Goal: Task Accomplishment & Management: Manage account settings

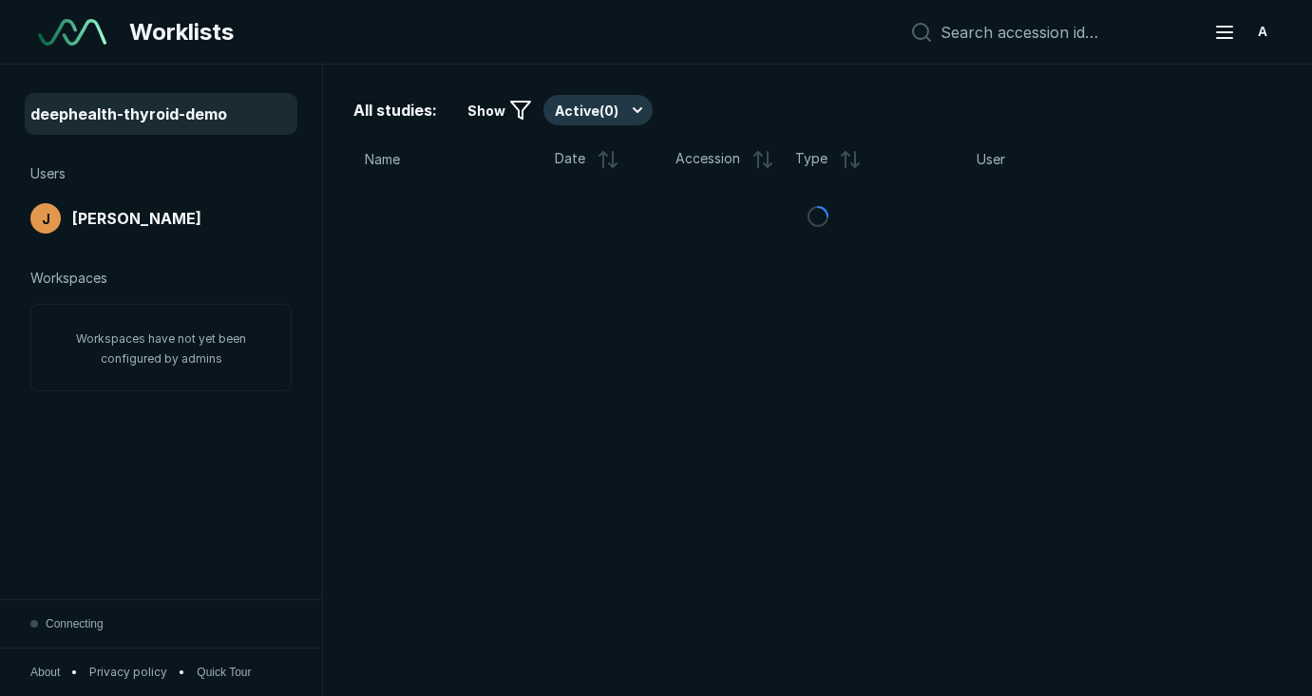
scroll to position [4939, 6588]
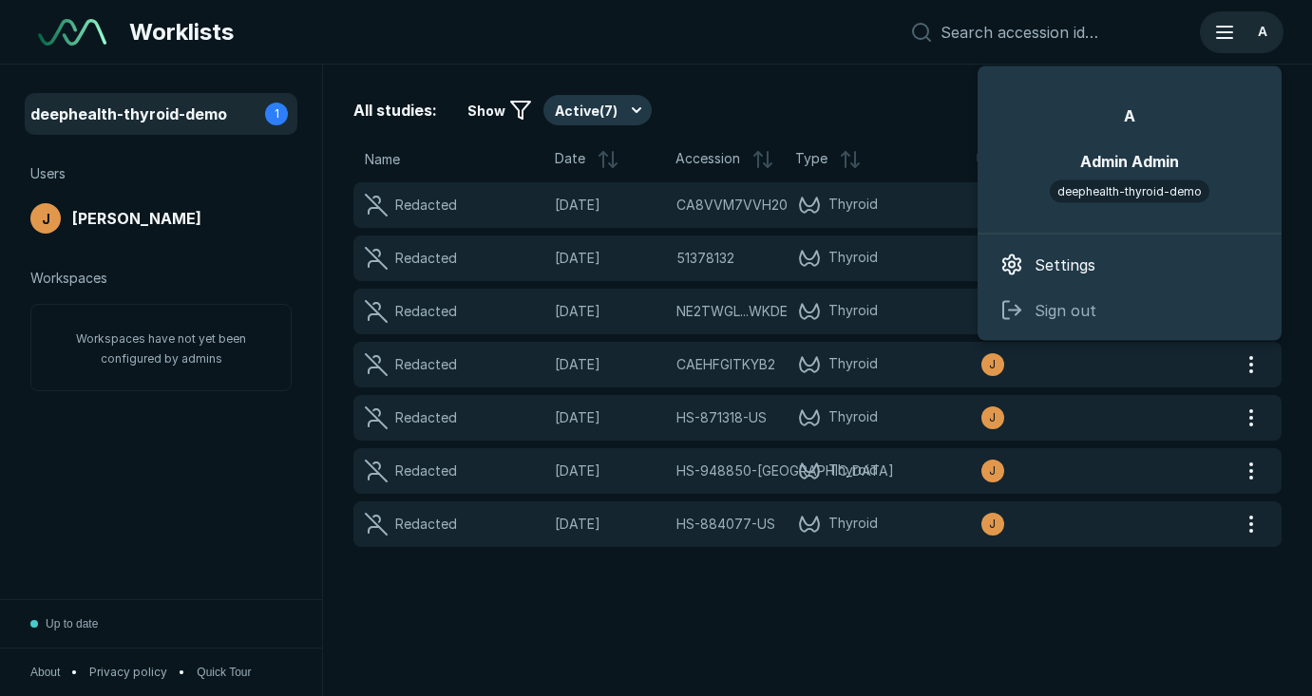
click at [1256, 33] on div "A" at bounding box center [1262, 32] width 30 height 30
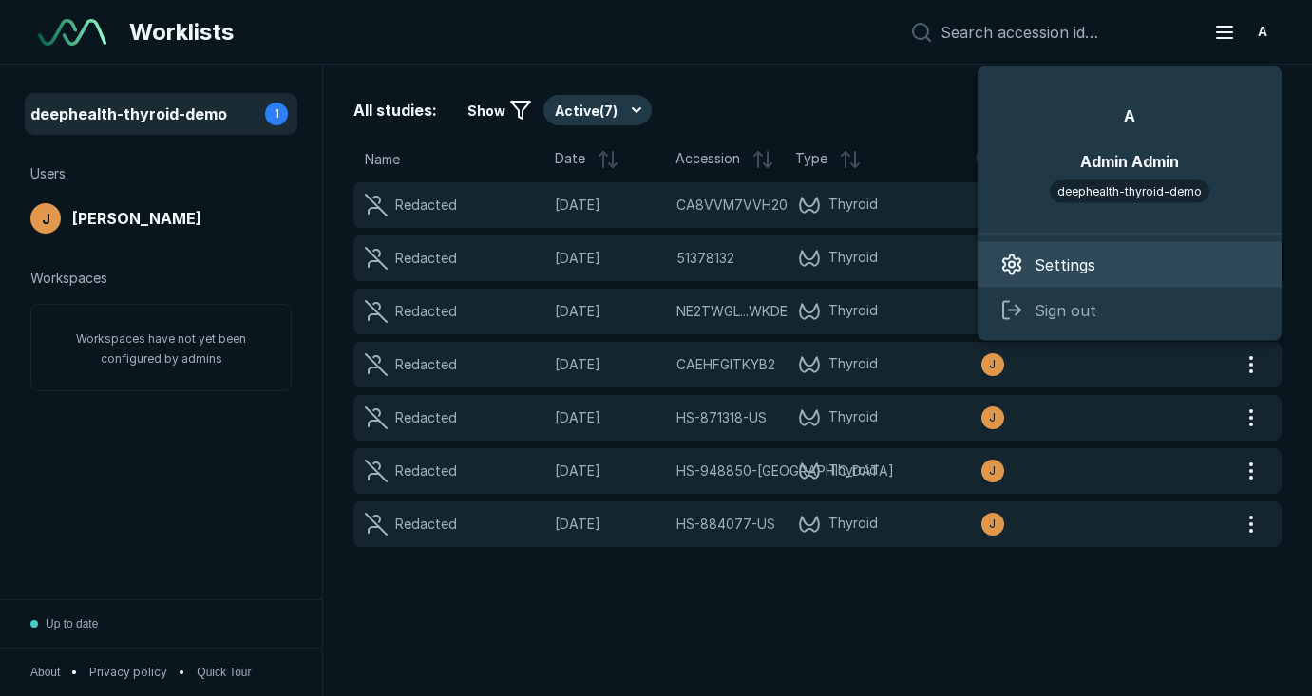
click at [1099, 268] on div "Settings" at bounding box center [1130, 265] width 304 height 46
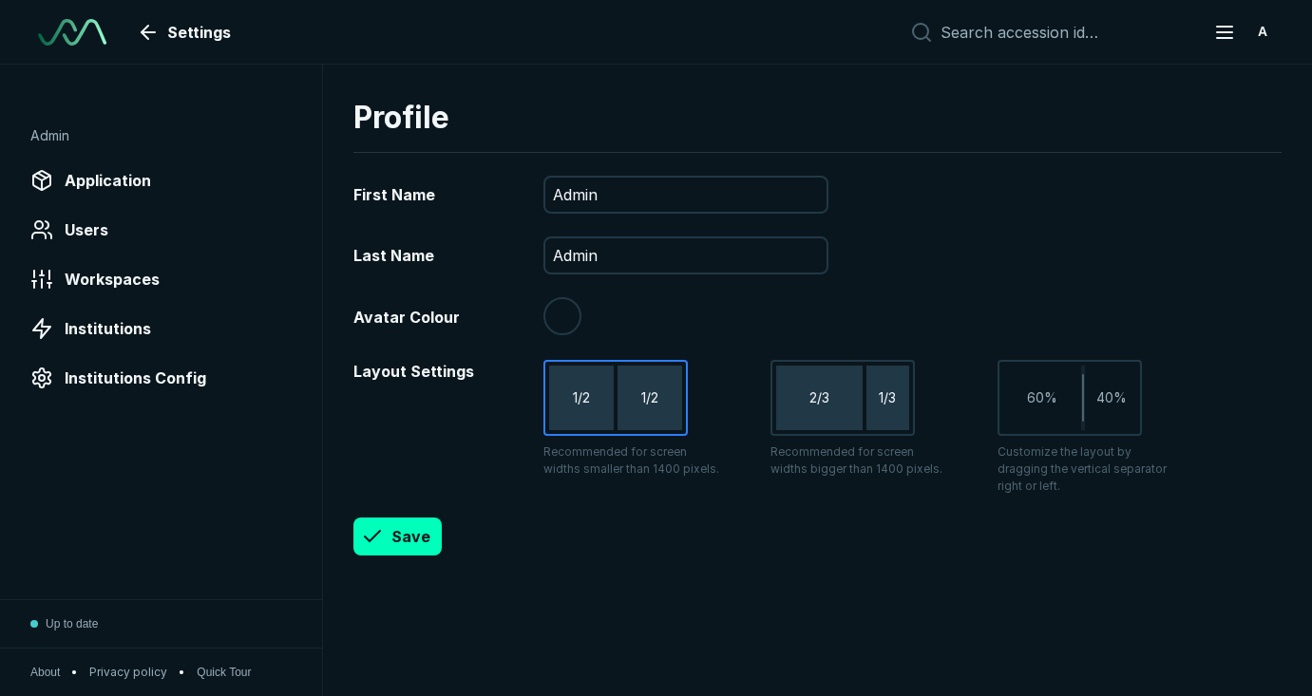
scroll to position [4939, 6588]
click at [140, 180] on span "Application" at bounding box center [108, 180] width 86 height 23
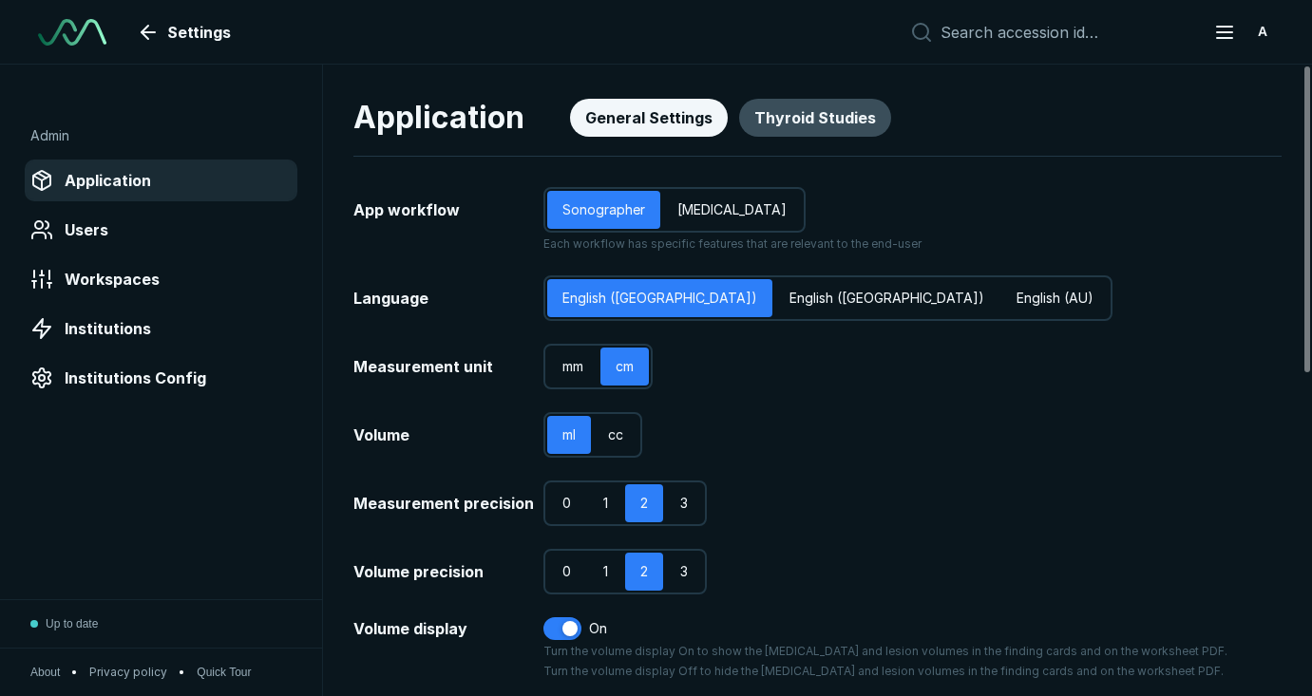
scroll to position [4939, 6588]
click at [790, 293] on span "English ([GEOGRAPHIC_DATA])" at bounding box center [887, 298] width 195 height 21
click at [779, 293] on input "English ([GEOGRAPHIC_DATA])" at bounding box center [785, 288] width 12 height 12
radio input "true"
radio input "false"
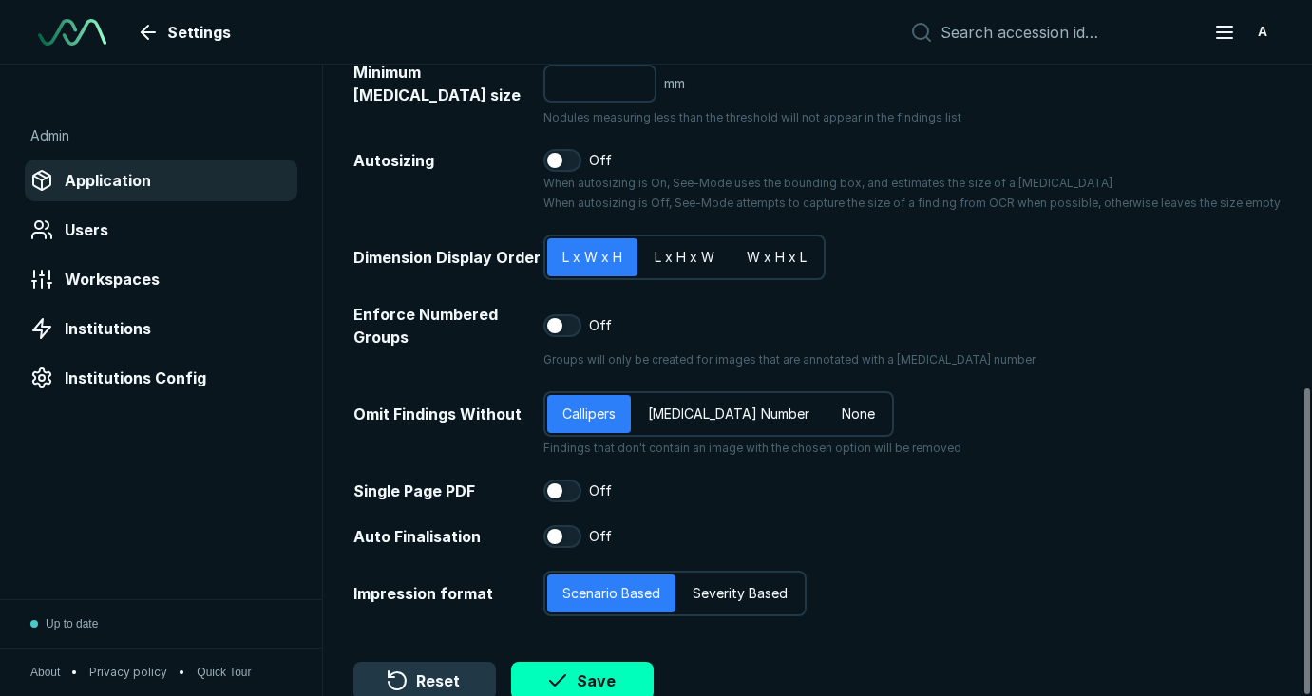
scroll to position [665, 0]
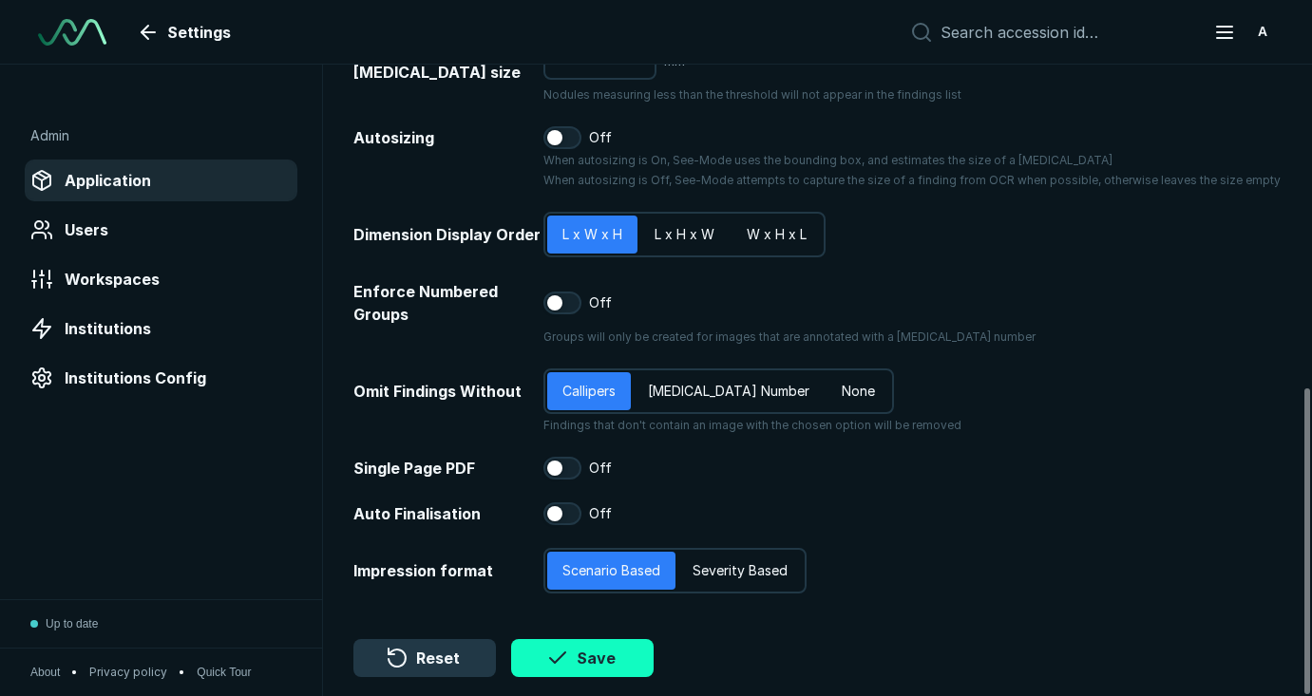
click at [595, 662] on button "Save" at bounding box center [582, 658] width 143 height 38
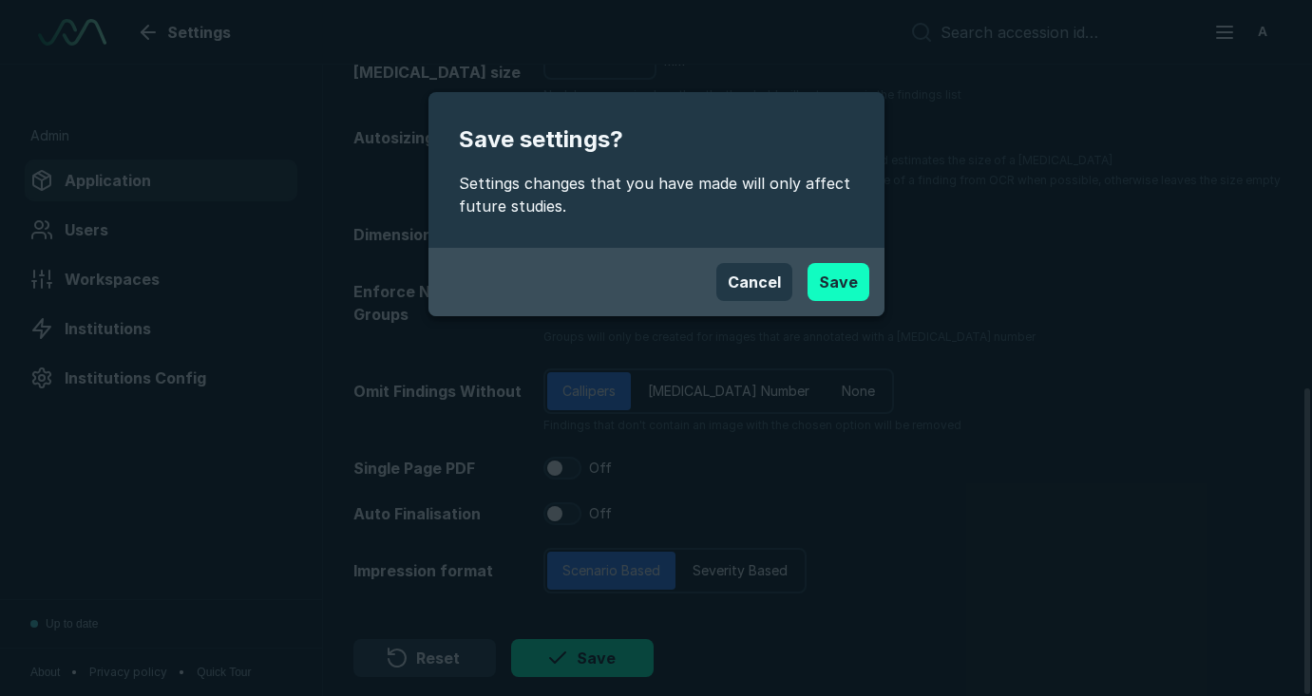
drag, startPoint x: 861, startPoint y: 261, endPoint x: 855, endPoint y: 275, distance: 14.5
click at [861, 261] on div "Cancel Save" at bounding box center [656, 282] width 456 height 68
click at [855, 275] on button "Save" at bounding box center [839, 282] width 62 height 38
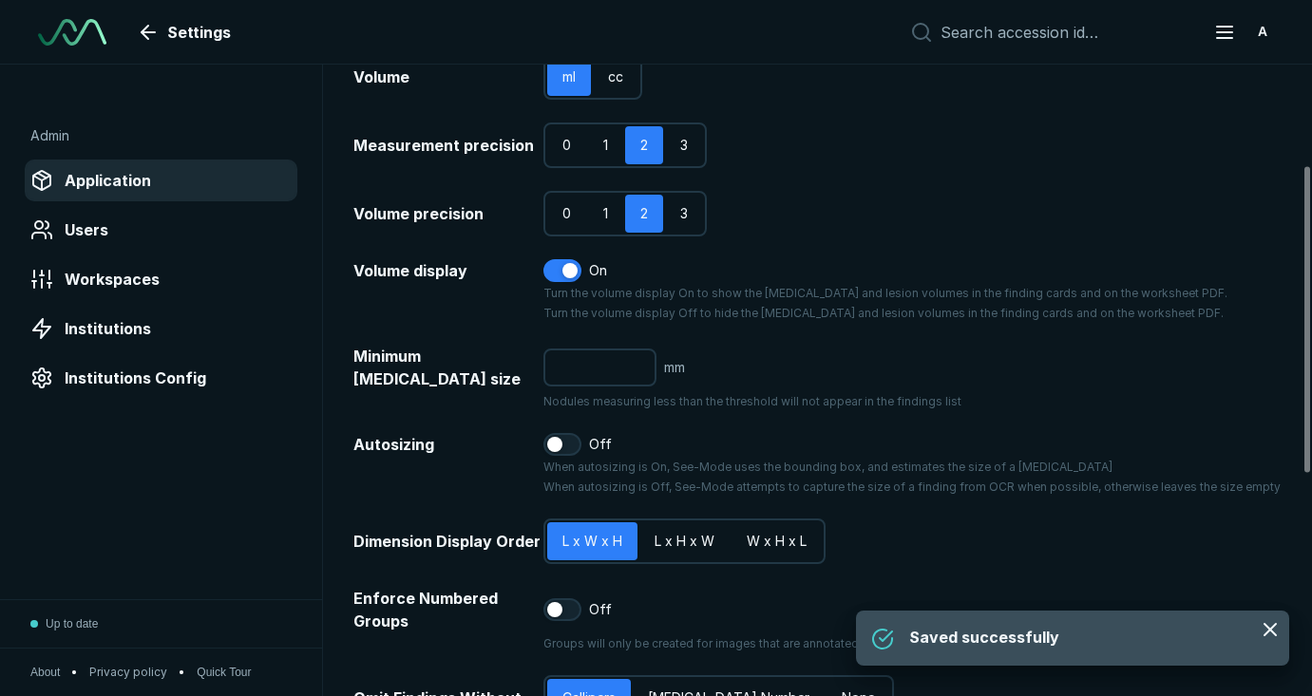
scroll to position [0, 0]
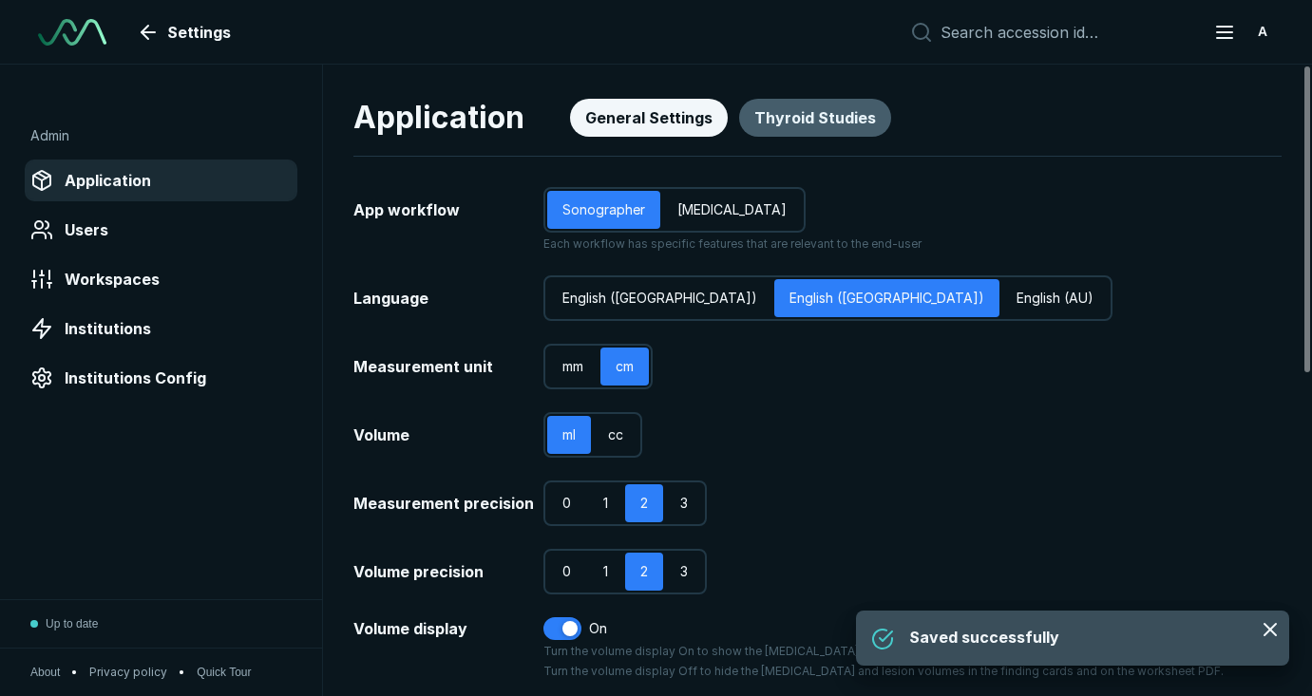
click at [866, 110] on button "Thyroid Studies" at bounding box center [815, 118] width 152 height 38
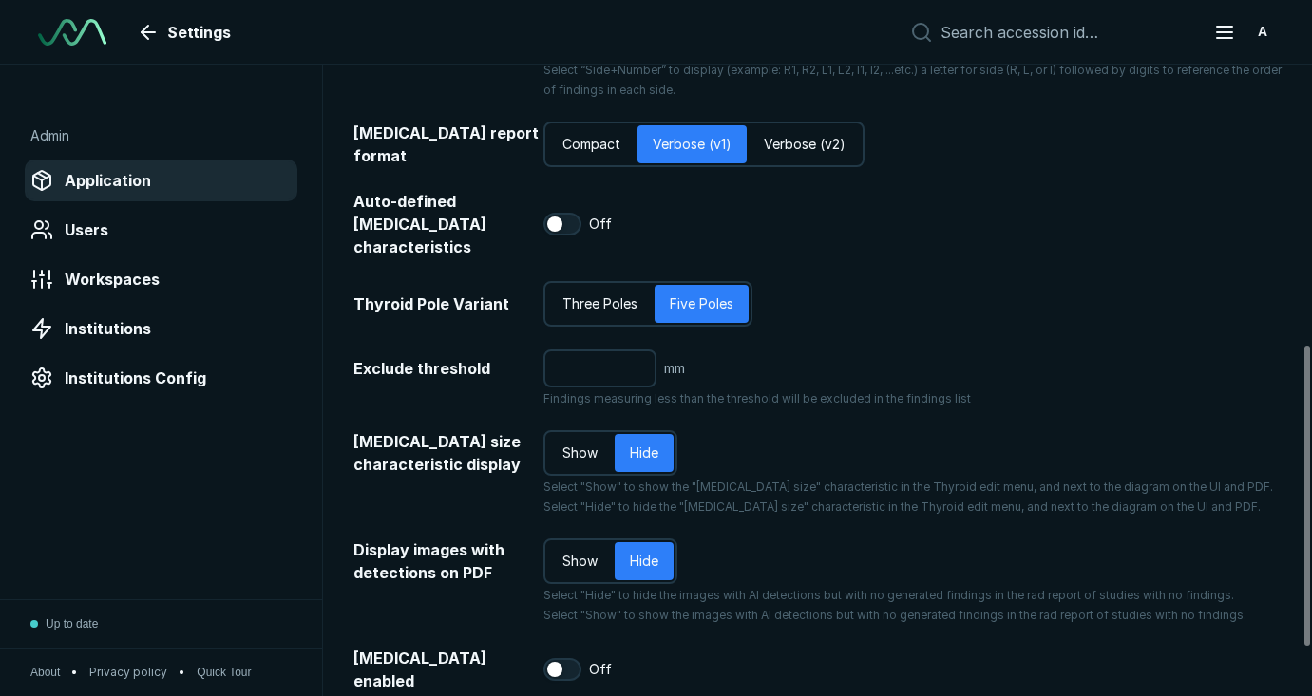
scroll to position [691, 0]
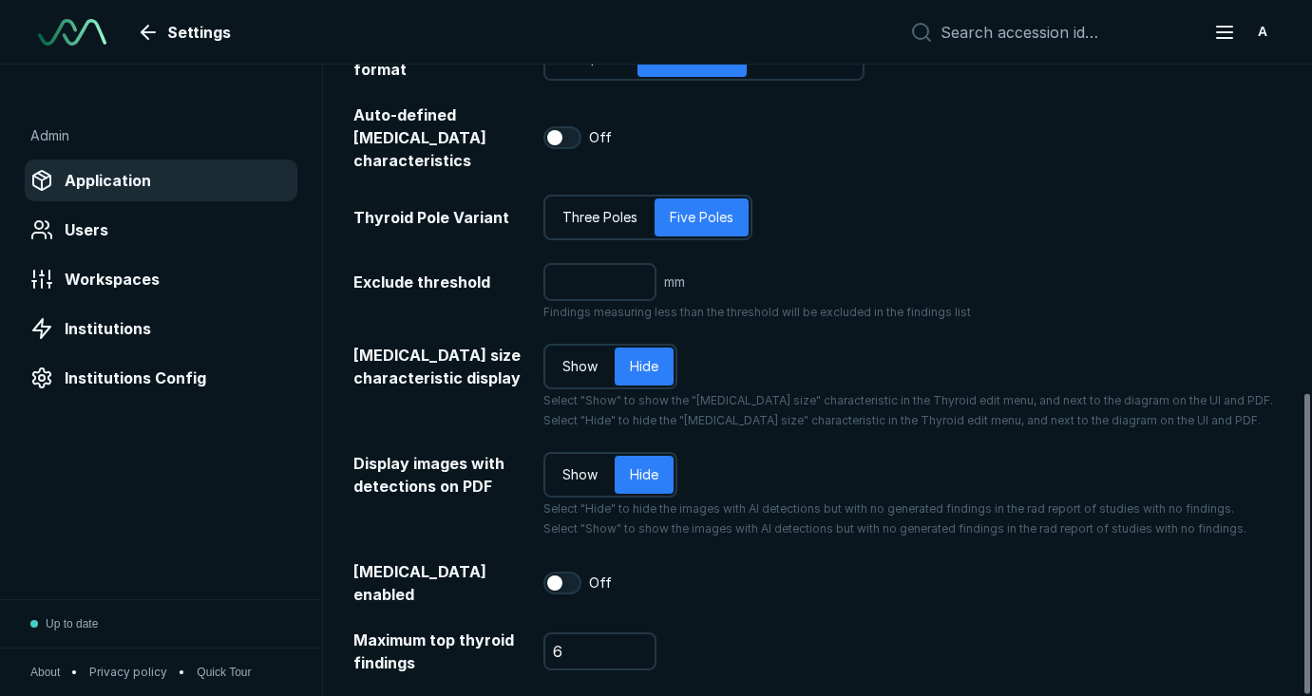
click at [564, 572] on input "Off" at bounding box center [554, 583] width 23 height 23
checkbox input "true"
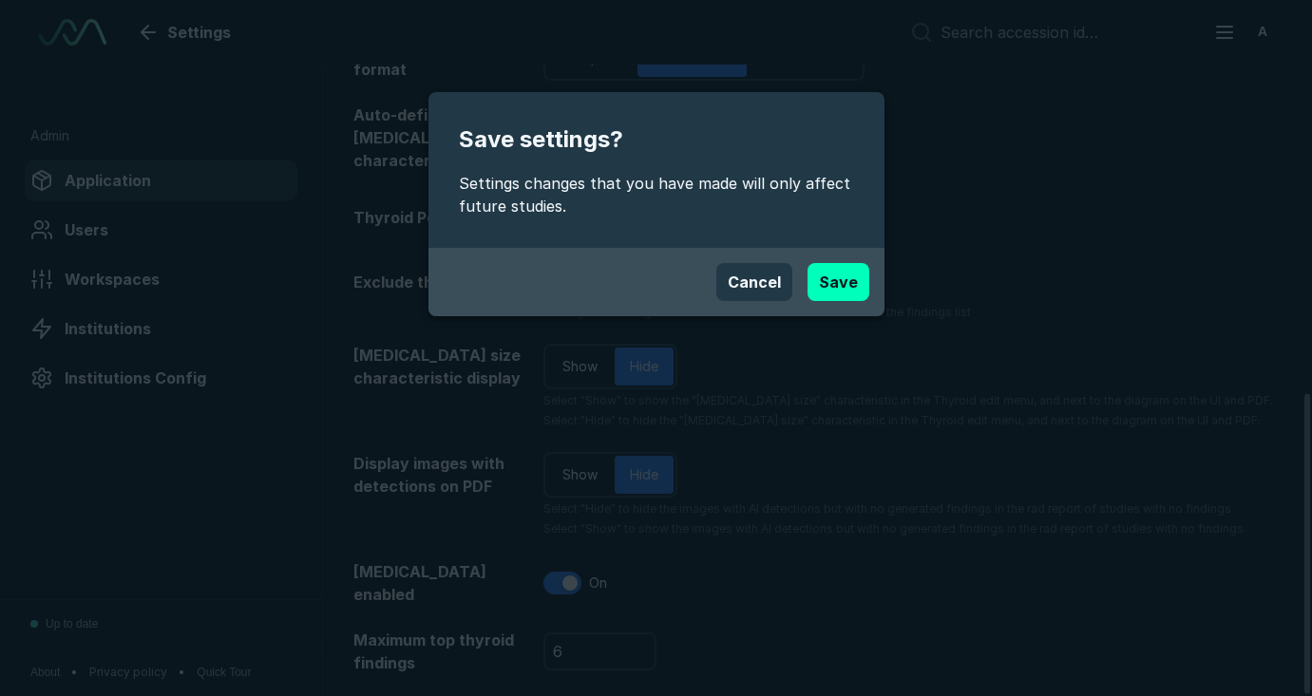
click at [844, 279] on button "Save" at bounding box center [839, 282] width 62 height 38
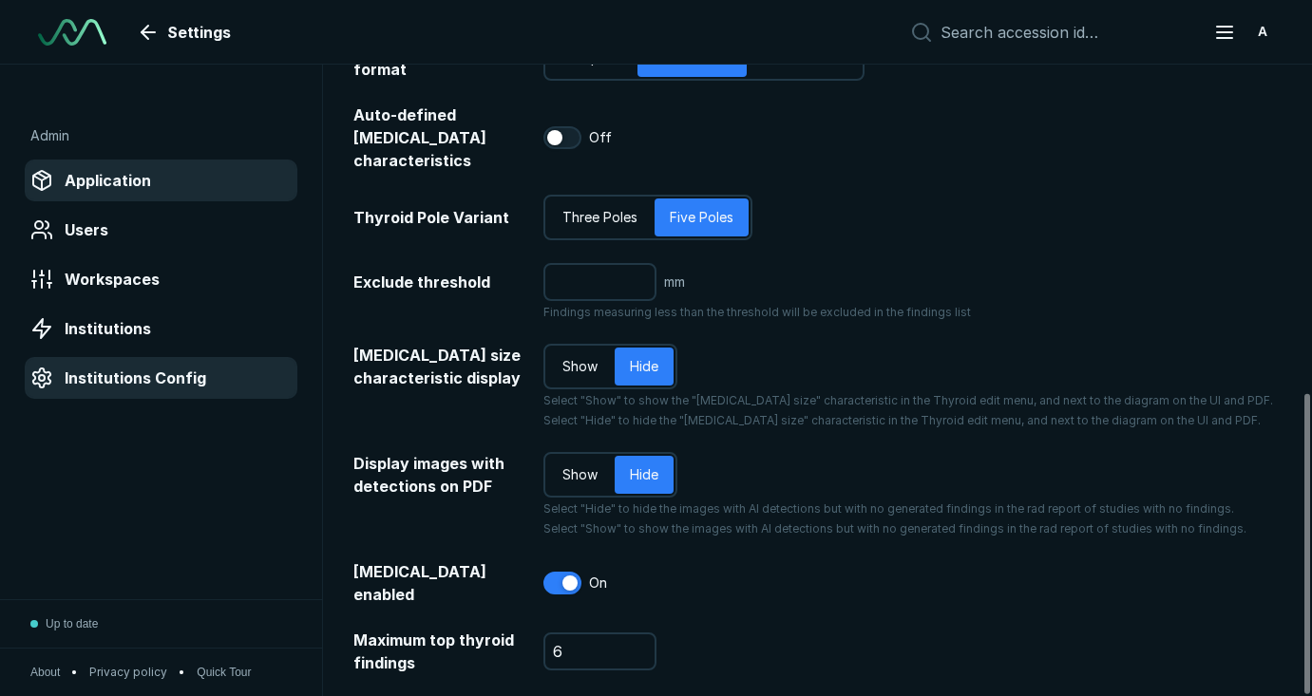
click at [178, 371] on span "Institutions Config" at bounding box center [136, 378] width 142 height 23
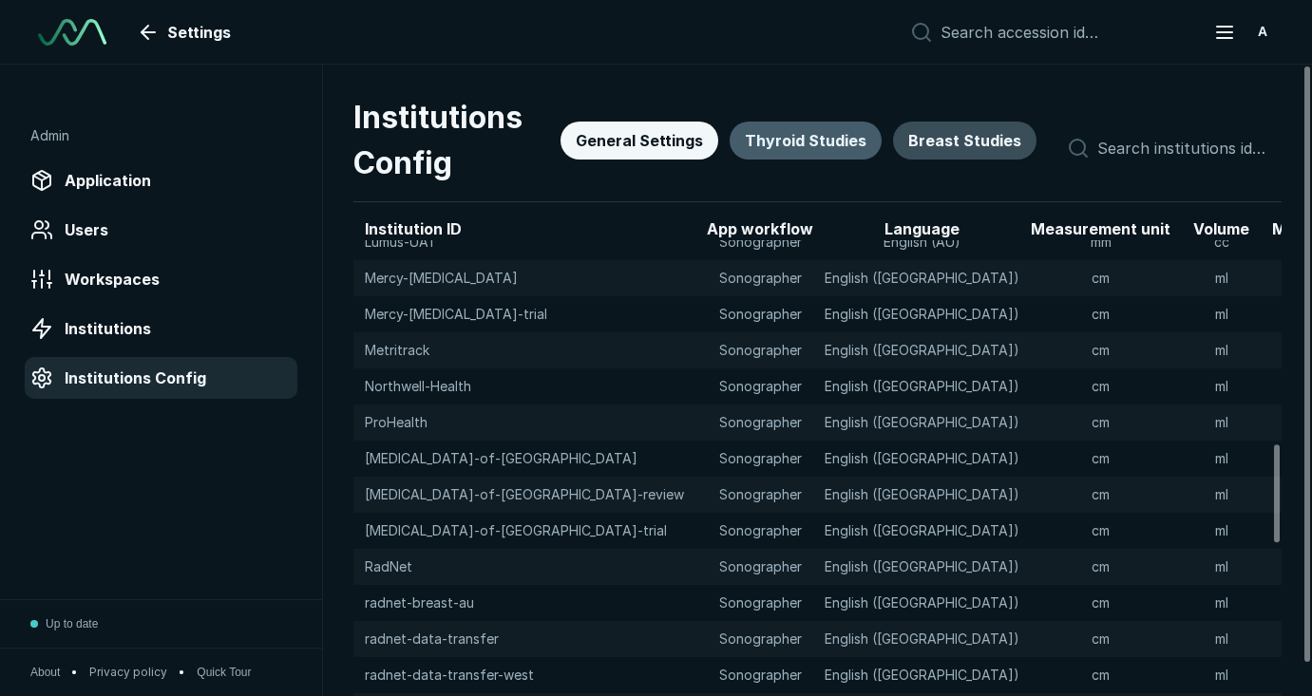
scroll to position [1263, 0]
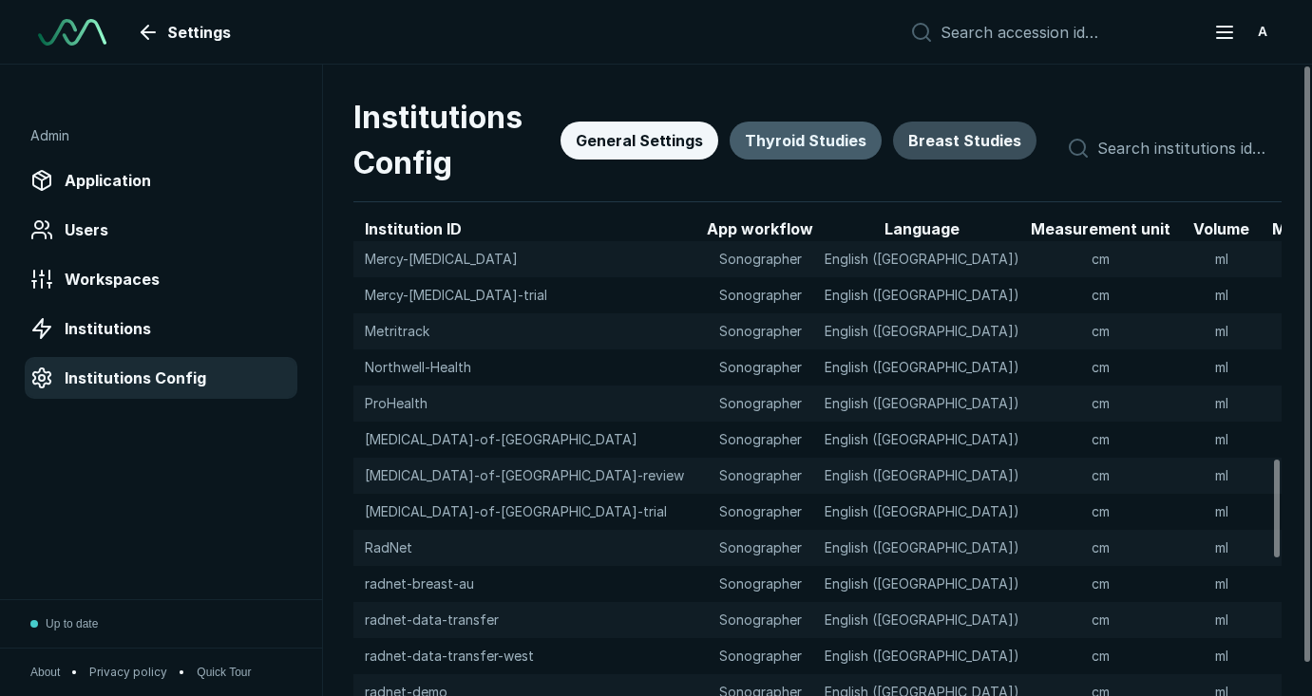
click at [845, 146] on button "Thyroid Studies" at bounding box center [806, 141] width 152 height 38
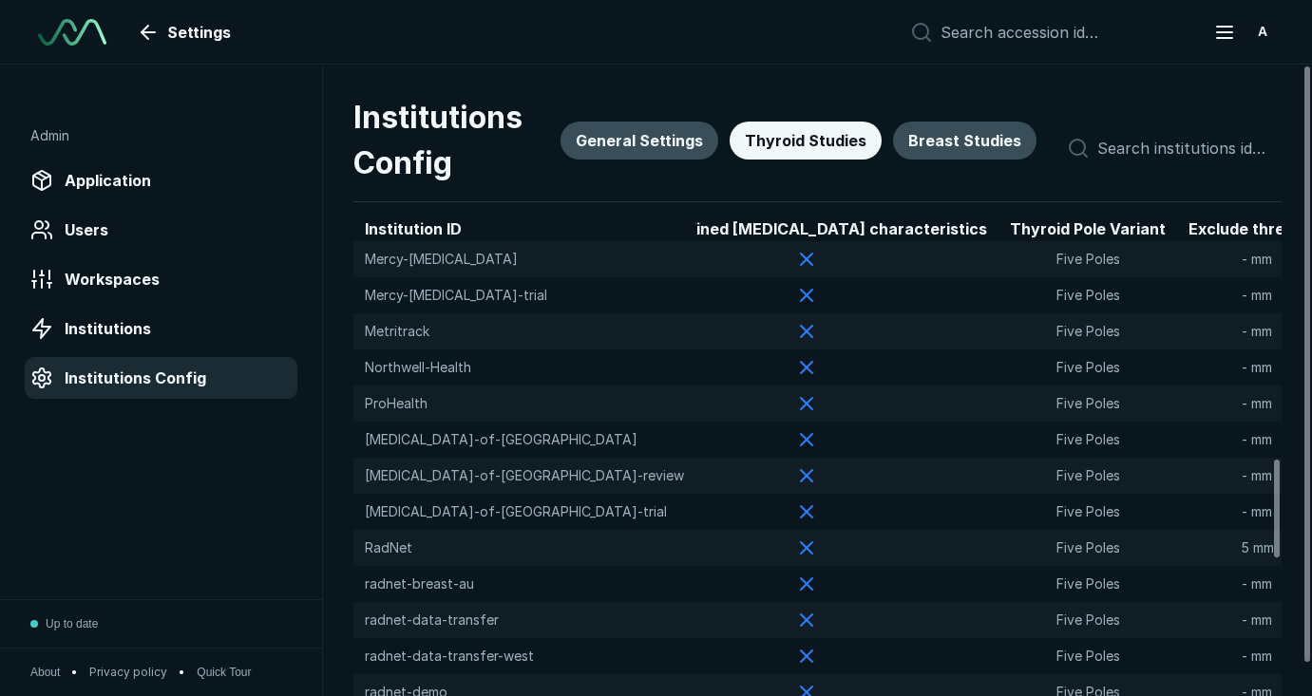
scroll to position [1263, 1080]
click at [162, 194] on div "Application" at bounding box center [160, 180] width 261 height 30
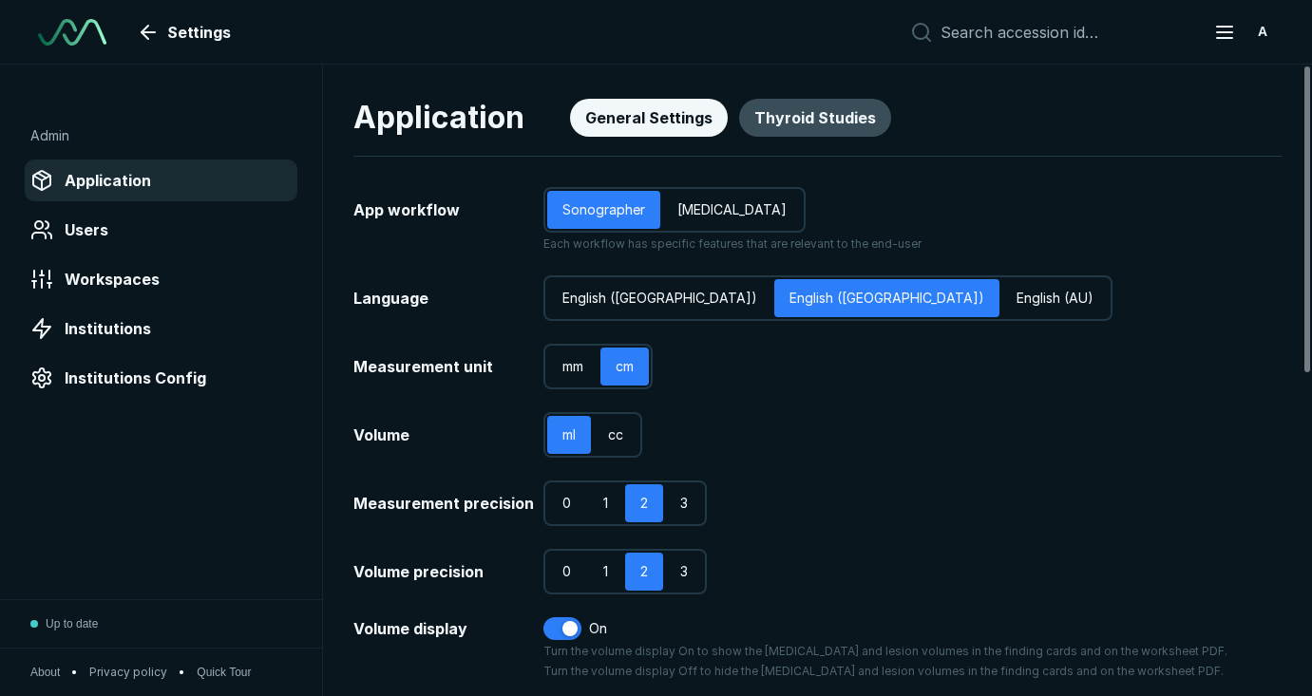
scroll to position [4939, 6588]
click at [821, 122] on button "Thyroid Studies" at bounding box center [815, 118] width 152 height 38
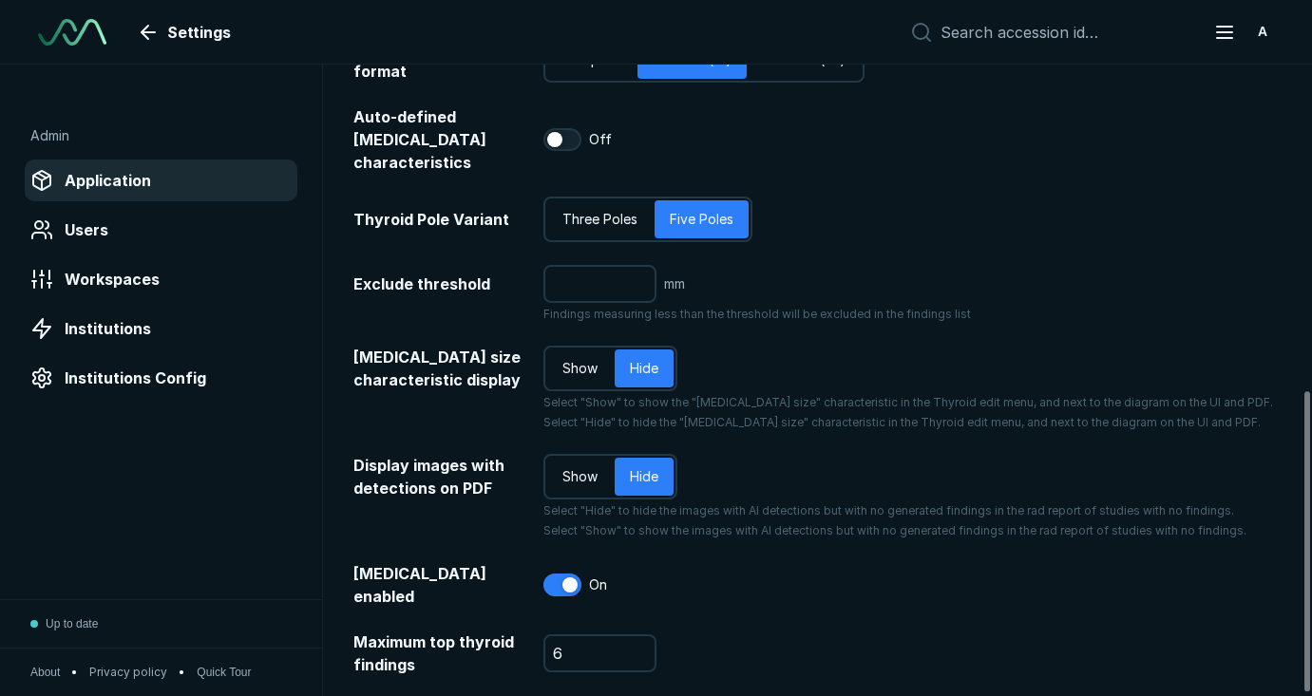
scroll to position [691, 0]
